Goal: Task Accomplishment & Management: Manage account settings

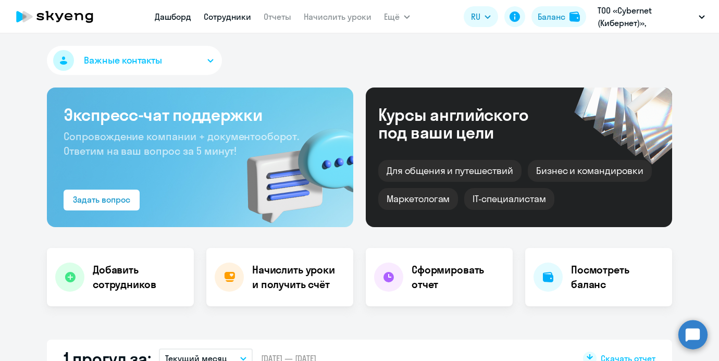
select select "30"
click at [222, 20] on link "Сотрудники" at bounding box center [227, 16] width 47 height 10
select select "30"
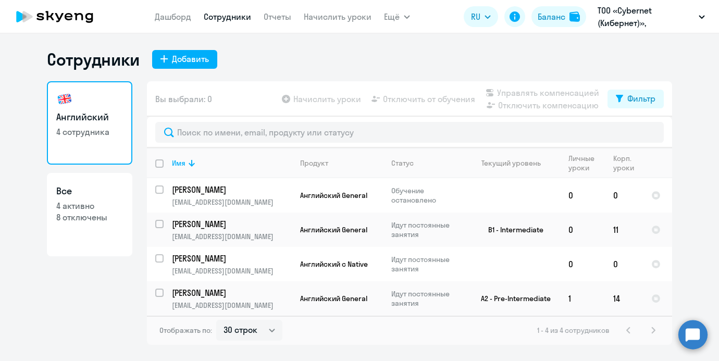
click at [296, 16] on nav "[PERSON_NAME] Отчеты Начислить уроки" at bounding box center [263, 16] width 217 height 21
click at [320, 16] on link "Начислить уроки" at bounding box center [338, 16] width 68 height 10
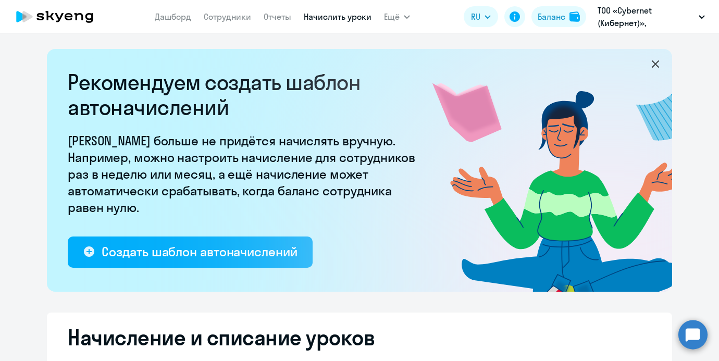
select select "10"
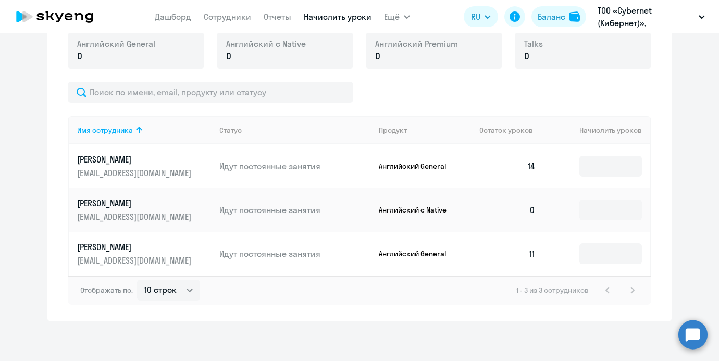
scroll to position [390, 0]
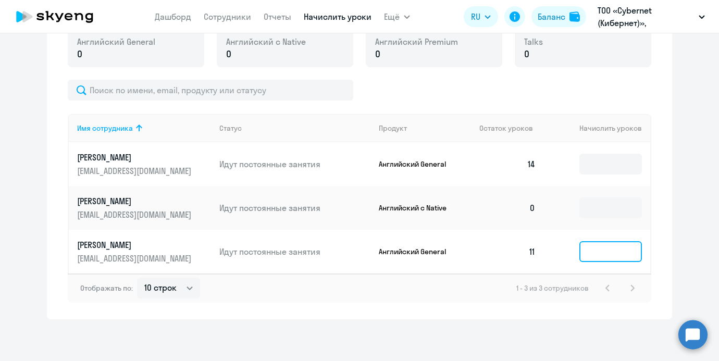
click at [588, 251] on input at bounding box center [611, 251] width 63 height 21
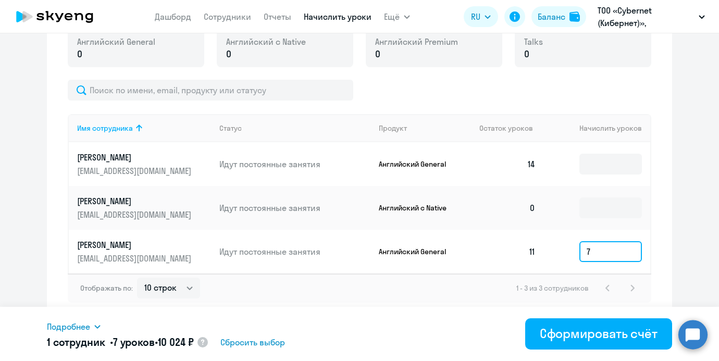
type input "7"
click at [547, 17] on div "Баланс" at bounding box center [552, 16] width 28 height 13
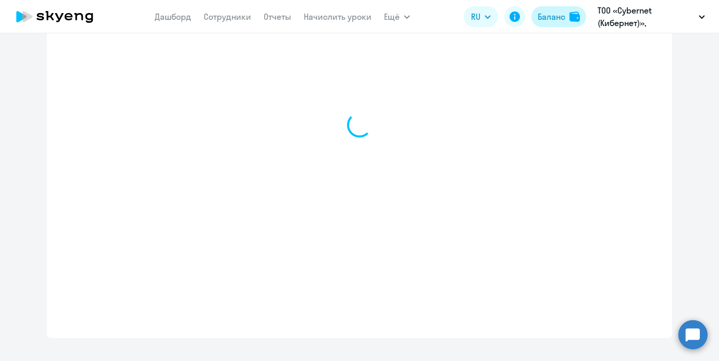
select select "english_adult_not_native_speaker"
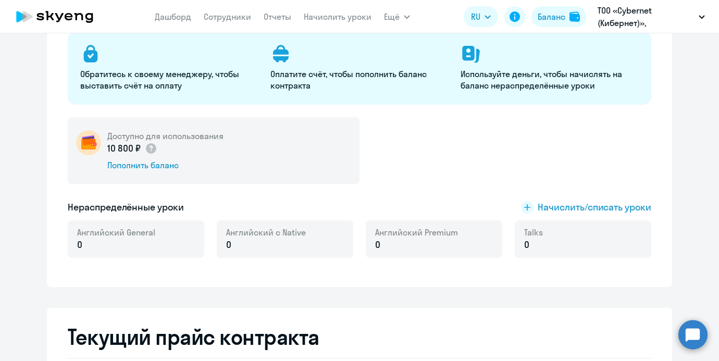
scroll to position [125, 0]
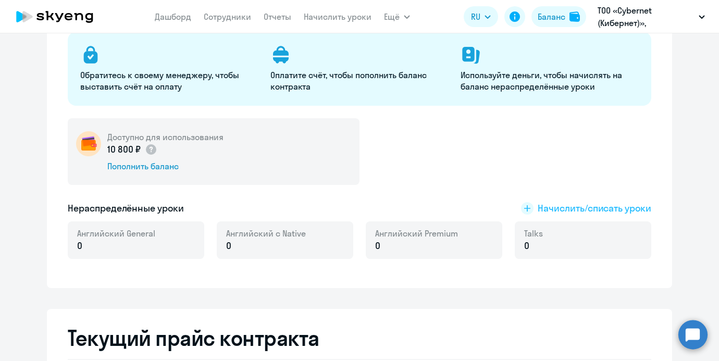
click at [576, 205] on span "Начислить/списать уроки" at bounding box center [595, 209] width 114 height 14
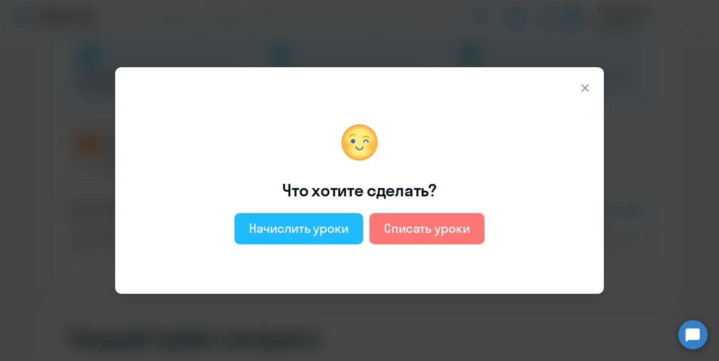
click at [301, 231] on div "Начислить уроки" at bounding box center [299, 228] width 100 height 17
select select "english_adult_not_native_speaker"
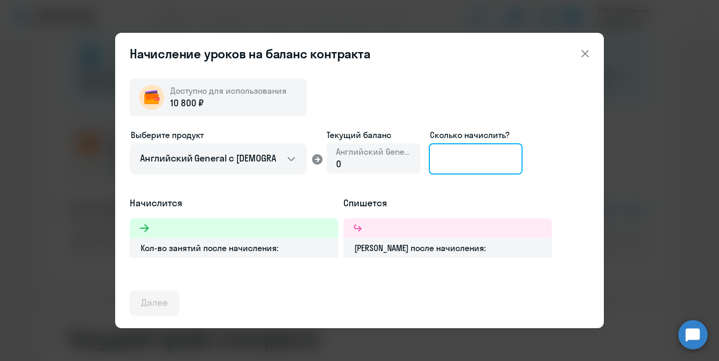
click at [460, 163] on input at bounding box center [476, 158] width 94 height 31
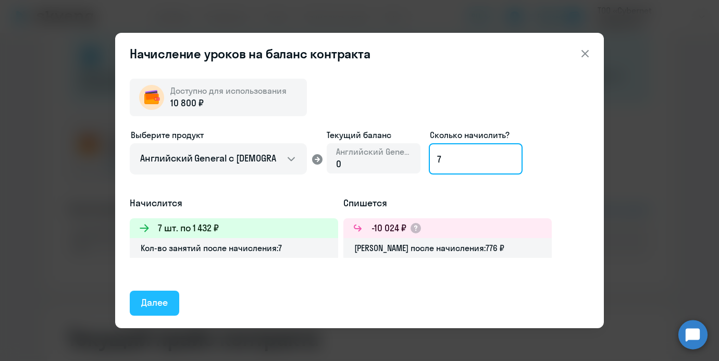
type input "7"
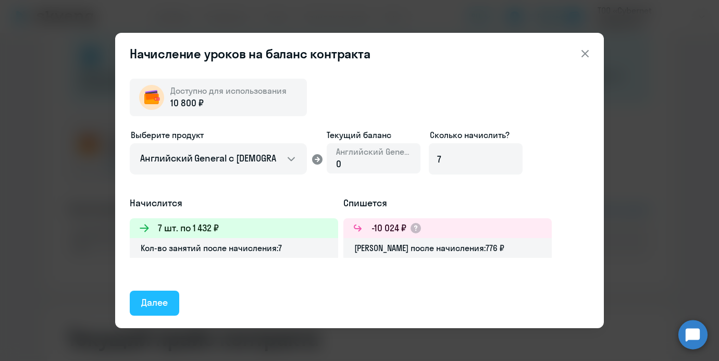
click at [170, 304] on button "Далее" at bounding box center [155, 303] width 50 height 25
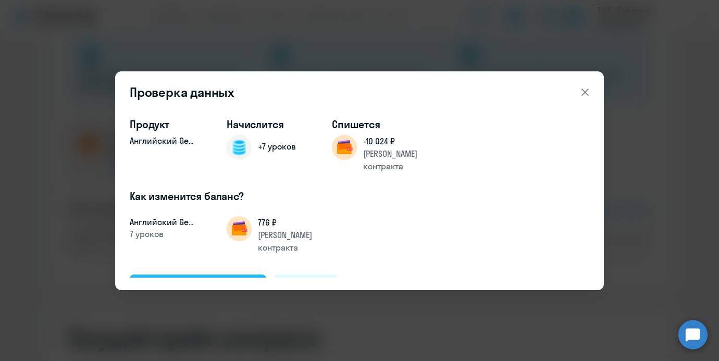
click at [192, 275] on button "Подтвердить и начислить" at bounding box center [198, 287] width 137 height 25
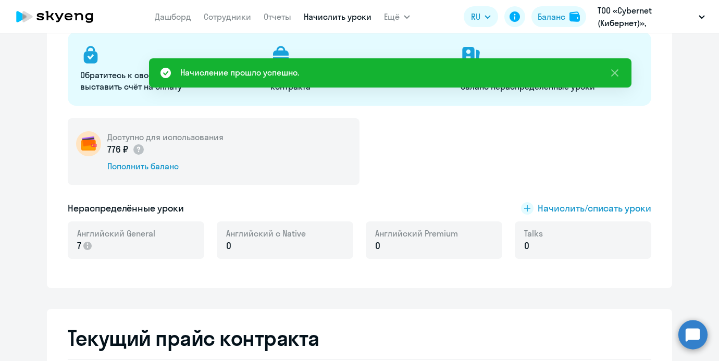
click at [311, 17] on link "Начислить уроки" at bounding box center [338, 16] width 68 height 10
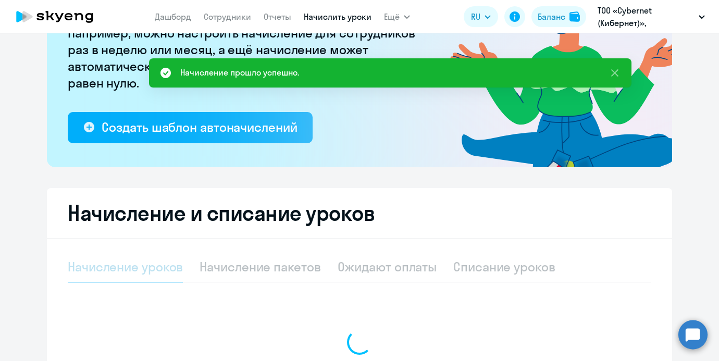
select select "10"
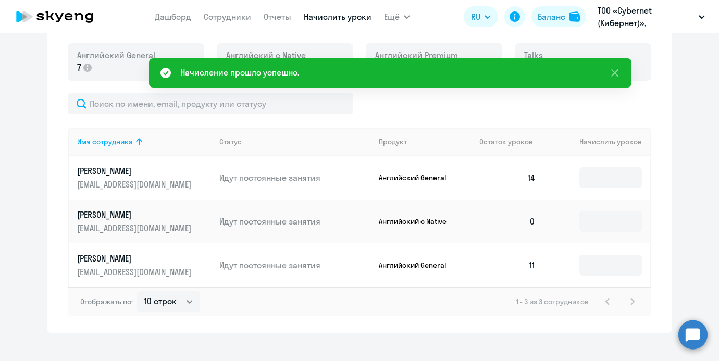
scroll to position [390, 0]
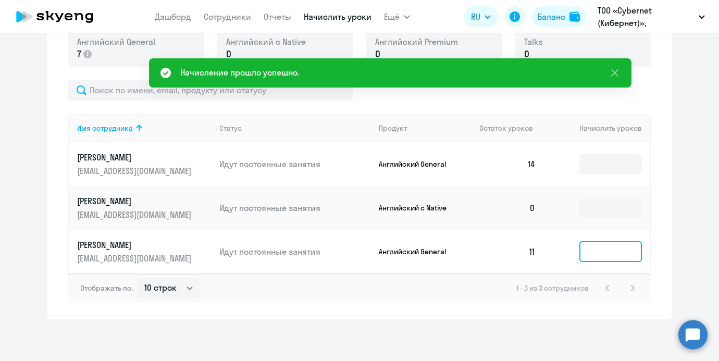
click at [606, 256] on input at bounding box center [611, 251] width 63 height 21
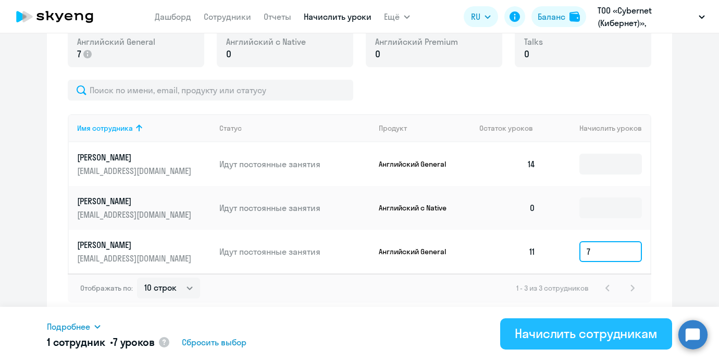
type input "7"
click at [559, 342] on button "Начислить сотрудникам" at bounding box center [586, 333] width 172 height 31
